Goal: Find specific fact: Find specific fact

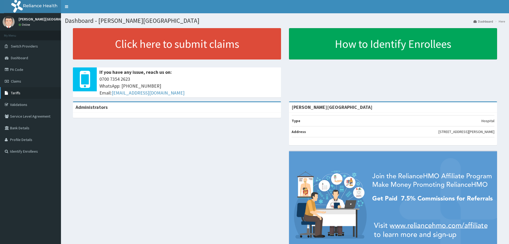
click at [24, 93] on link "Tariffs" at bounding box center [30, 93] width 61 height 12
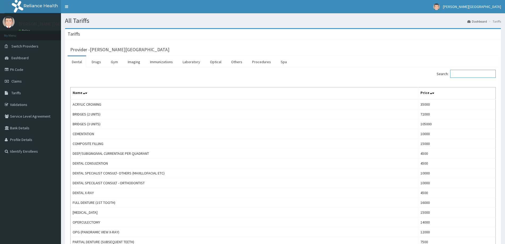
click at [471, 72] on input "Search:" at bounding box center [473, 74] width 46 height 8
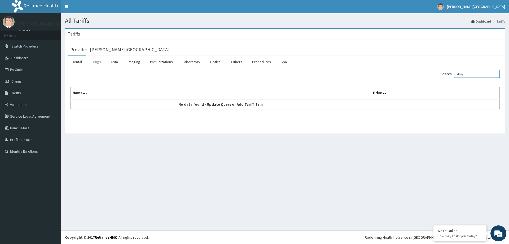
type input "doxy"
click at [92, 63] on link "Drugs" at bounding box center [96, 61] width 18 height 11
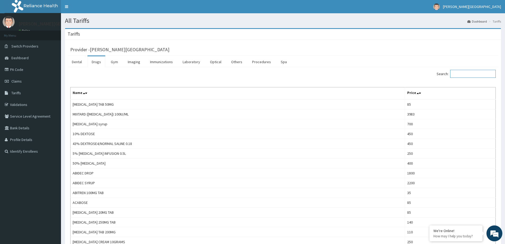
click at [458, 75] on input "Search:" at bounding box center [473, 74] width 46 height 8
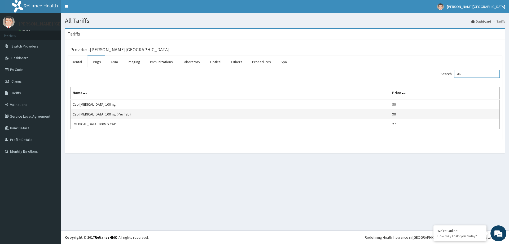
type input "d"
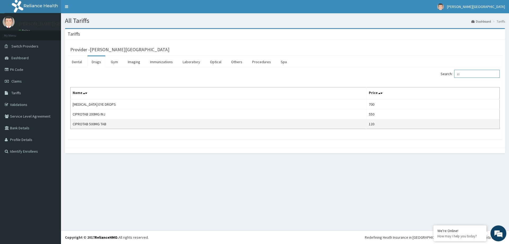
type input "c"
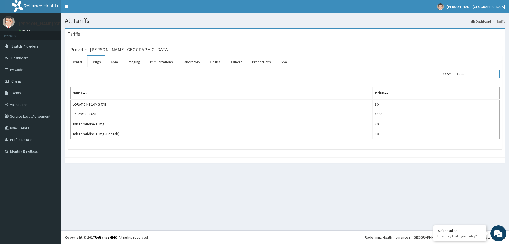
type input "lorati"
click at [126, 226] on div "All Tariffs Dashboard Tariffs Tariffs Provider - Barnes Hospital Dental Drugs G…" at bounding box center [285, 121] width 448 height 217
